Goal: Task Accomplishment & Management: Use online tool/utility

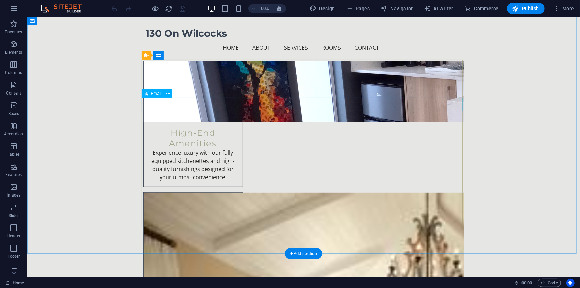
scroll to position [1882, 0]
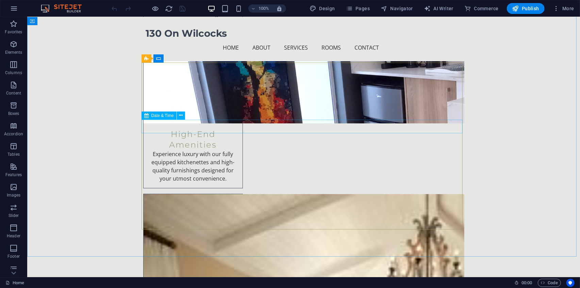
click at [163, 114] on span "Date & Time" at bounding box center [162, 116] width 22 height 4
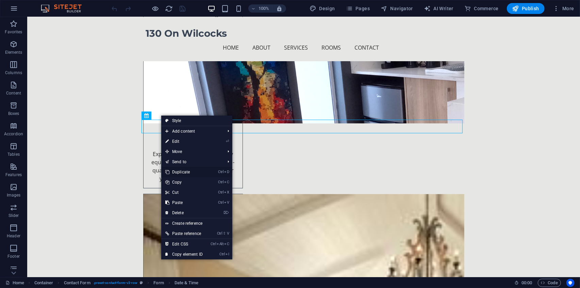
click at [189, 172] on link "Ctrl D Duplicate" at bounding box center [184, 172] width 46 height 10
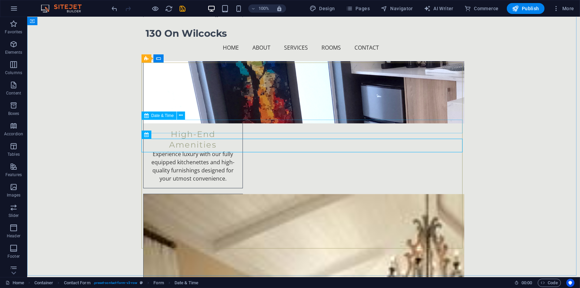
click at [155, 117] on span "Date & Time" at bounding box center [162, 116] width 22 height 4
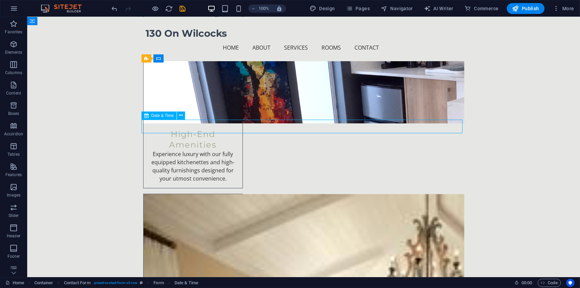
click at [155, 117] on span "Date & Time" at bounding box center [162, 116] width 22 height 4
select select "1"
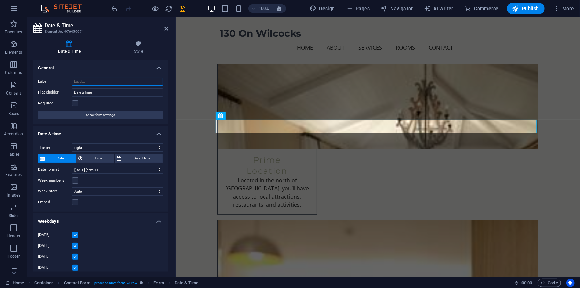
click at [97, 84] on input "Label" at bounding box center [117, 82] width 91 height 8
type input "A"
type input "="
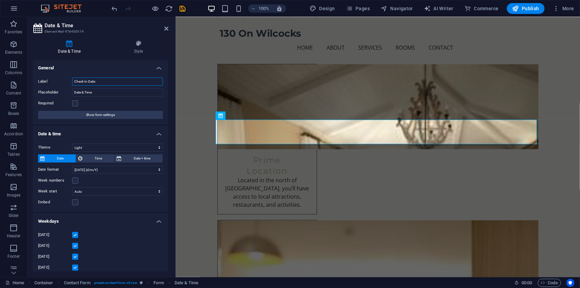
click at [105, 83] on input "Check In Date:" at bounding box center [117, 82] width 91 height 8
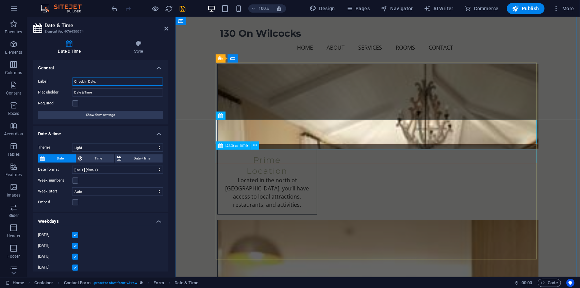
click at [233, 144] on span "Date & Time" at bounding box center [237, 146] width 22 height 4
type input "Check In Date:"
click at [233, 144] on span "Date & Time" at bounding box center [237, 146] width 22 height 4
select select "1"
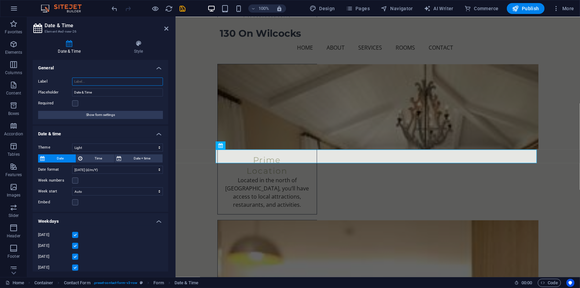
click at [101, 81] on input "Label" at bounding box center [117, 82] width 91 height 8
paste input "Check In Date:"
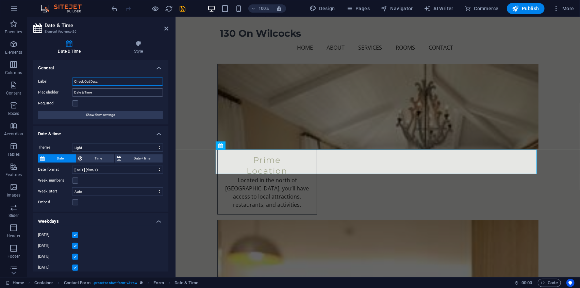
type input "Check Out Date:"
click at [99, 93] on input "Date & Time" at bounding box center [117, 92] width 91 height 8
drag, startPoint x: 100, startPoint y: 93, endPoint x: 139, endPoint y: 93, distance: 39.5
click at [121, 93] on input "Date & Time" at bounding box center [117, 92] width 91 height 8
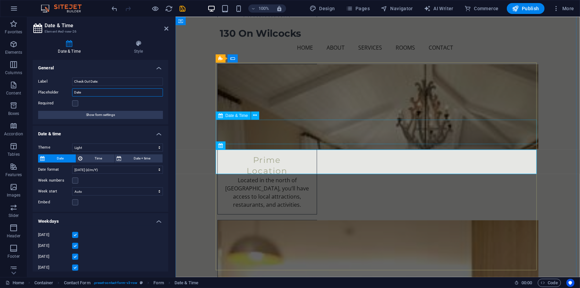
type input "Date"
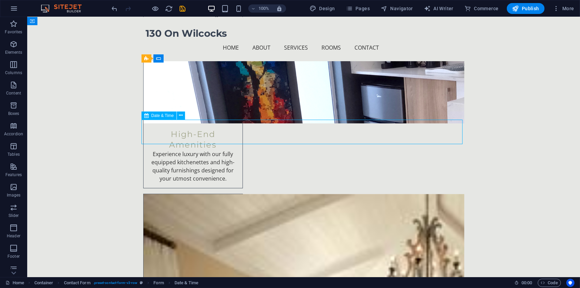
select select "1"
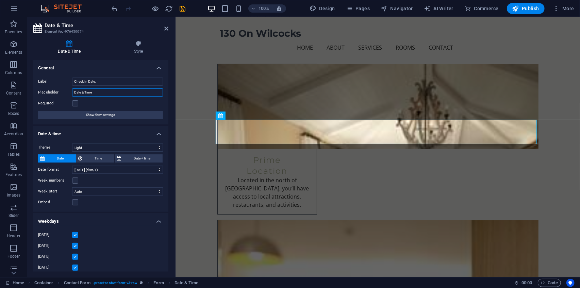
drag, startPoint x: 82, startPoint y: 92, endPoint x: 137, endPoint y: 97, distance: 55.4
click at [122, 96] on input "Date & Time" at bounding box center [117, 92] width 91 height 8
type input "Date"
click at [90, 218] on h4 "Weekdays" at bounding box center [101, 219] width 136 height 12
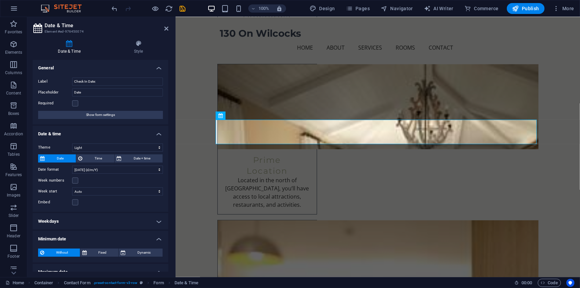
click at [117, 132] on h4 "Date & time" at bounding box center [101, 132] width 136 height 12
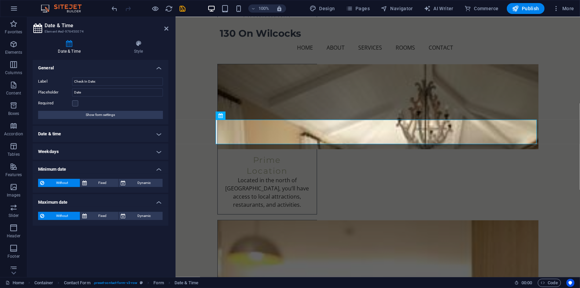
click at [117, 132] on h4 "Date & time" at bounding box center [101, 134] width 136 height 16
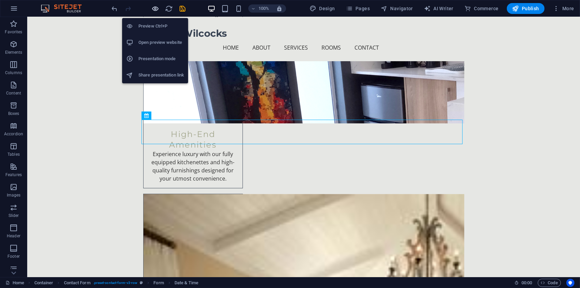
click at [156, 7] on icon "button" at bounding box center [156, 9] width 8 height 8
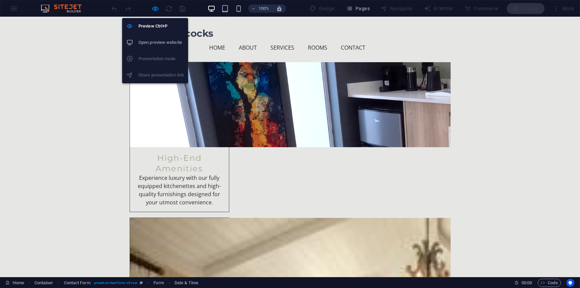
scroll to position [1367, 0]
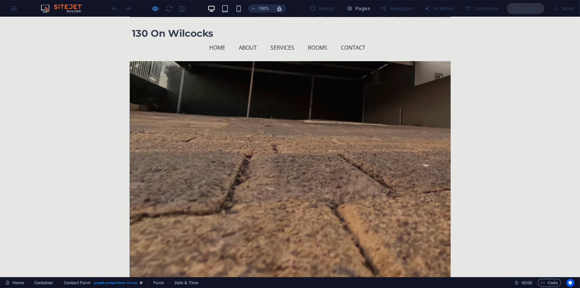
click at [152, 7] on icon "button" at bounding box center [156, 9] width 8 height 8
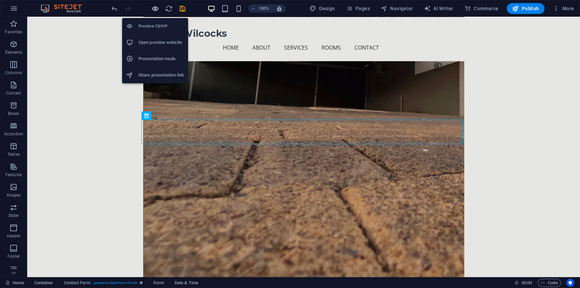
scroll to position [1882, 0]
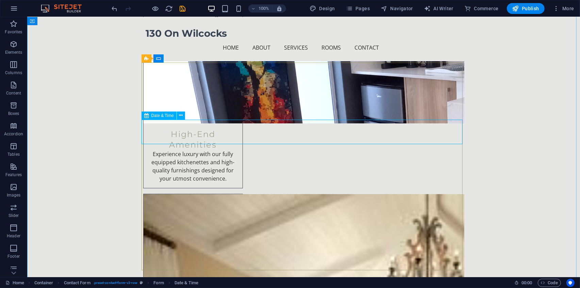
click at [154, 114] on span "Date & Time" at bounding box center [162, 116] width 22 height 4
select select "1"
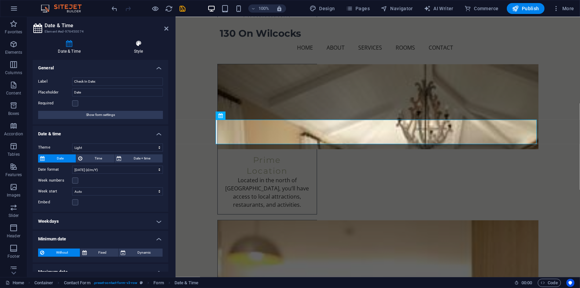
click at [137, 43] on icon at bounding box center [139, 43] width 60 height 7
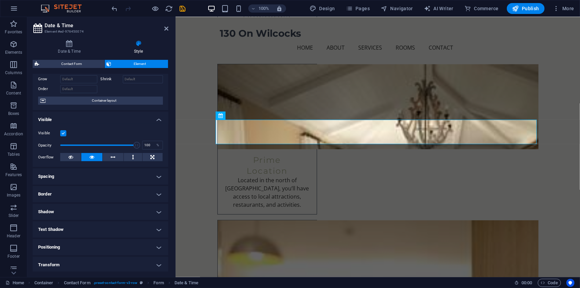
scroll to position [68, 0]
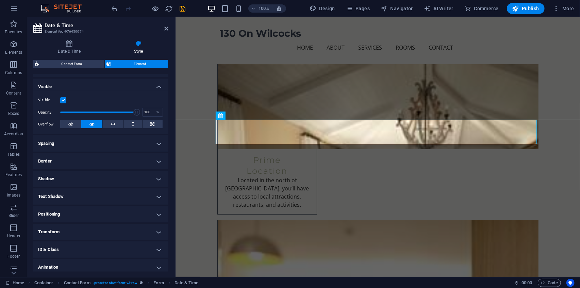
click at [64, 146] on h4 "Spacing" at bounding box center [101, 143] width 136 height 16
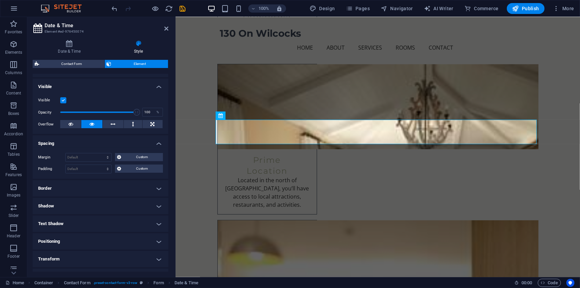
click at [63, 145] on h4 "Spacing" at bounding box center [101, 141] width 136 height 12
